Goal: Information Seeking & Learning: Learn about a topic

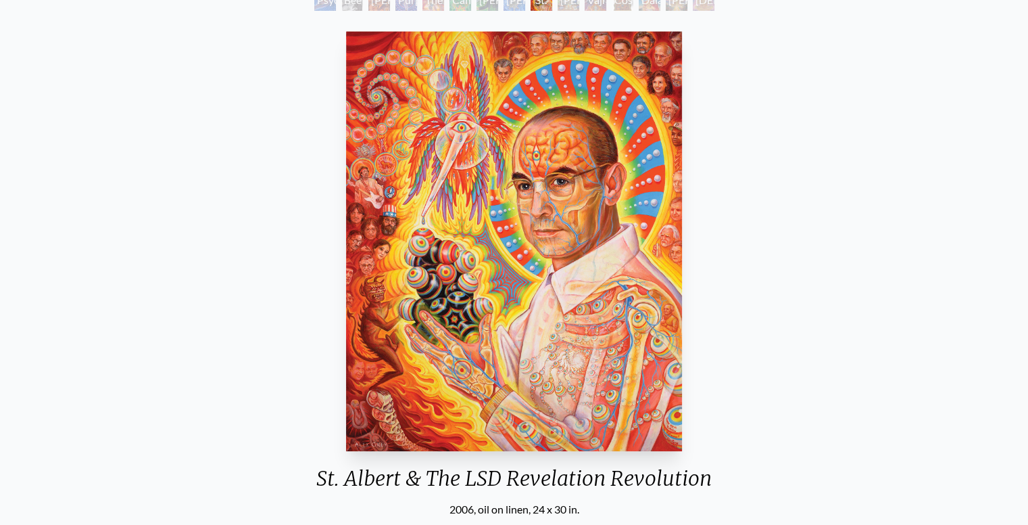
scroll to position [68, 0]
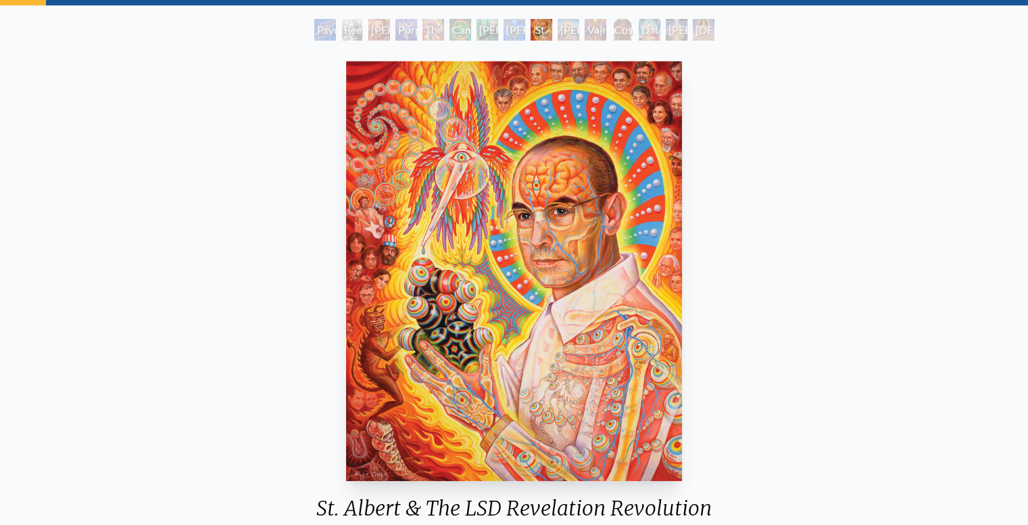
click at [508, 38] on div "Albert Hofmann & the New Eleusis" at bounding box center [515, 30] width 22 height 22
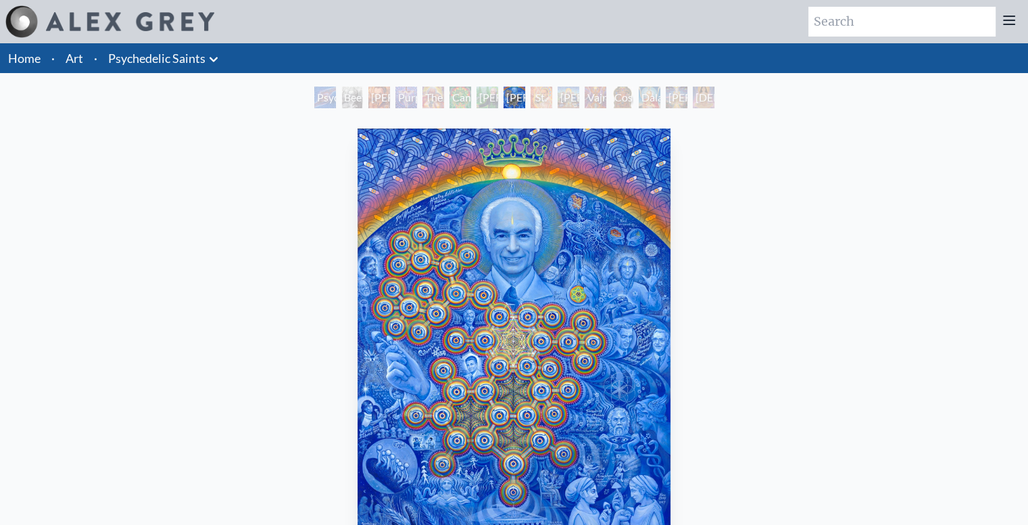
click at [97, 20] on img at bounding box center [130, 21] width 168 height 19
click at [327, 97] on div "Psychedelic Healing" at bounding box center [325, 98] width 22 height 22
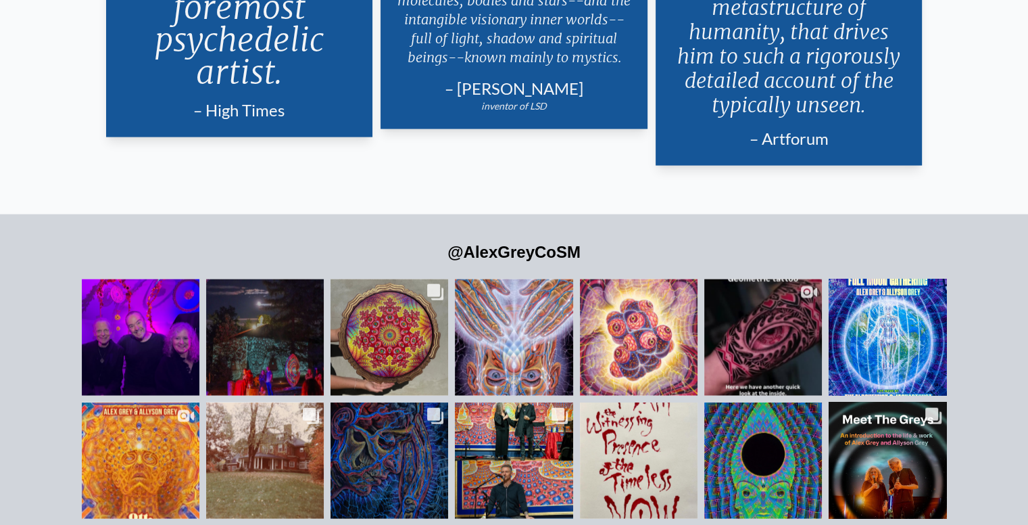
scroll to position [2975, 0]
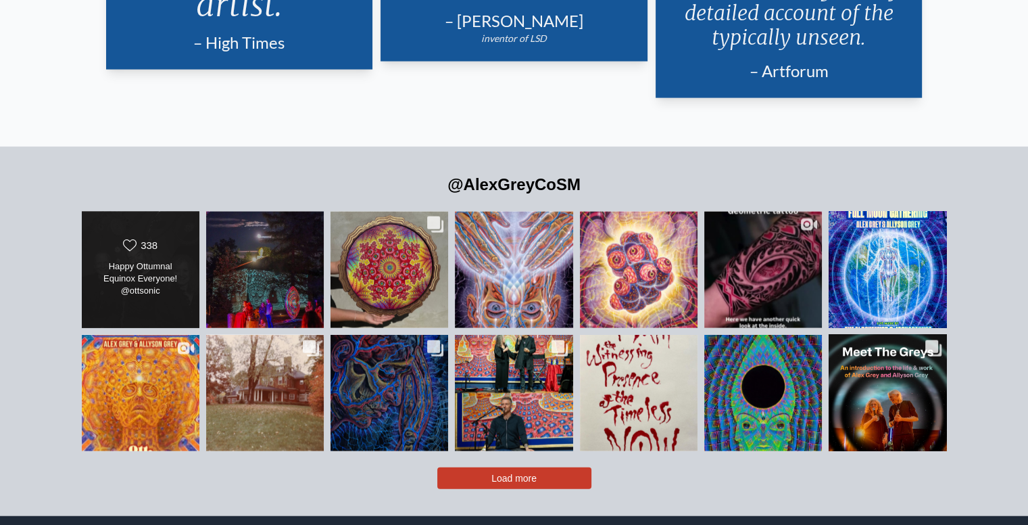
click at [173, 260] on div "Happy Ottumnal Equinox Everyone! @ottsonic @allysongreycosm" at bounding box center [140, 279] width 95 height 38
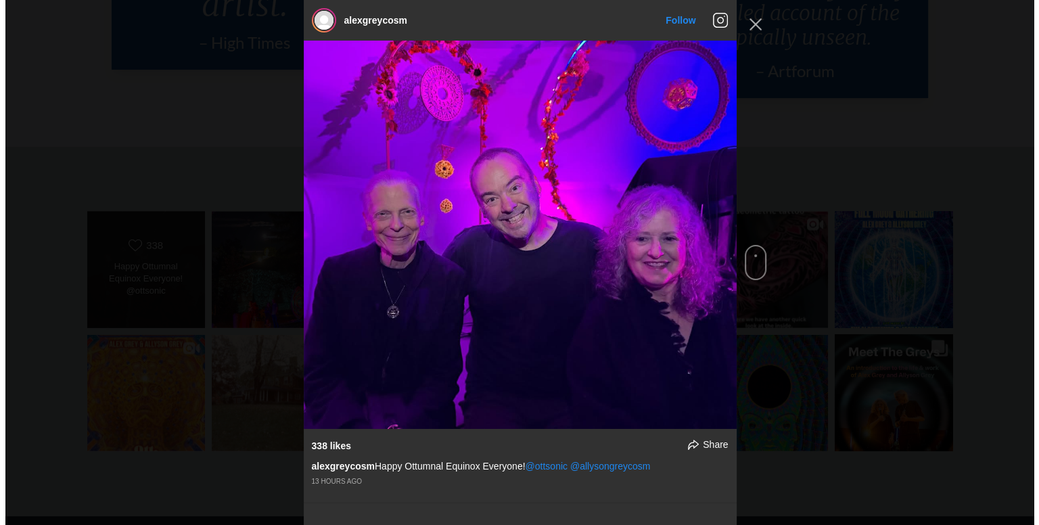
scroll to position [2983, 0]
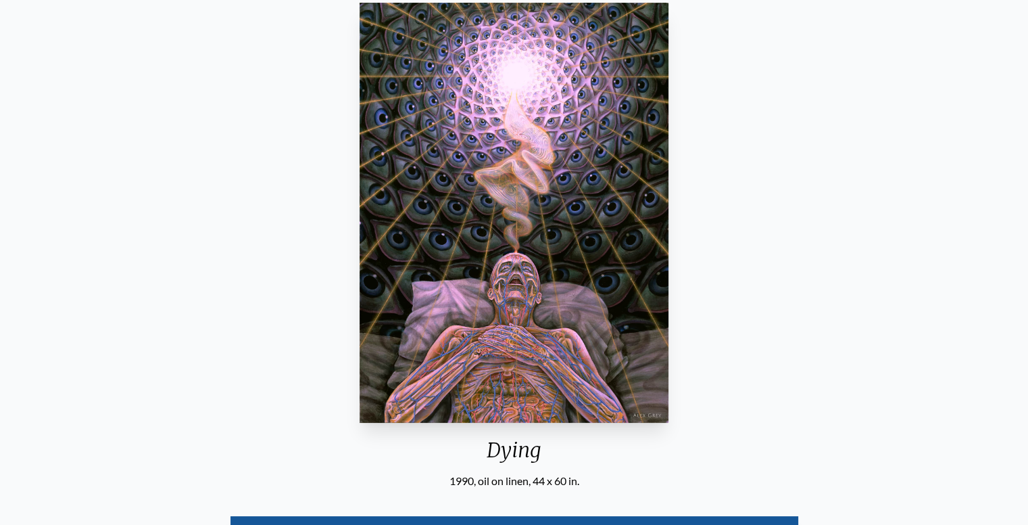
scroll to position [135, 0]
